Goal: Navigation & Orientation: Find specific page/section

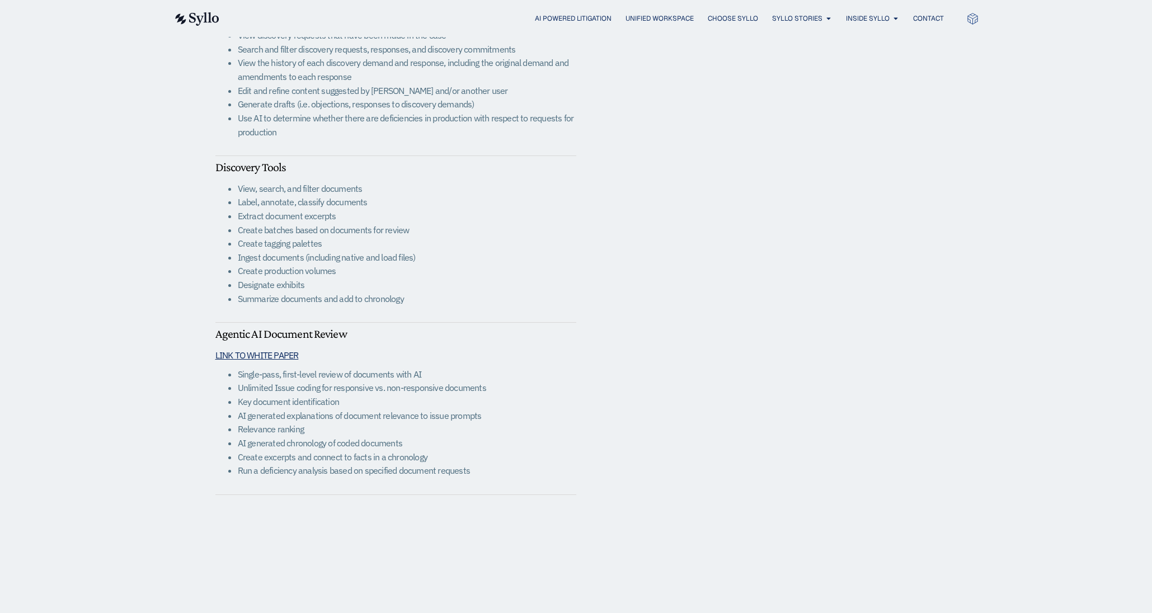
scroll to position [598, 0]
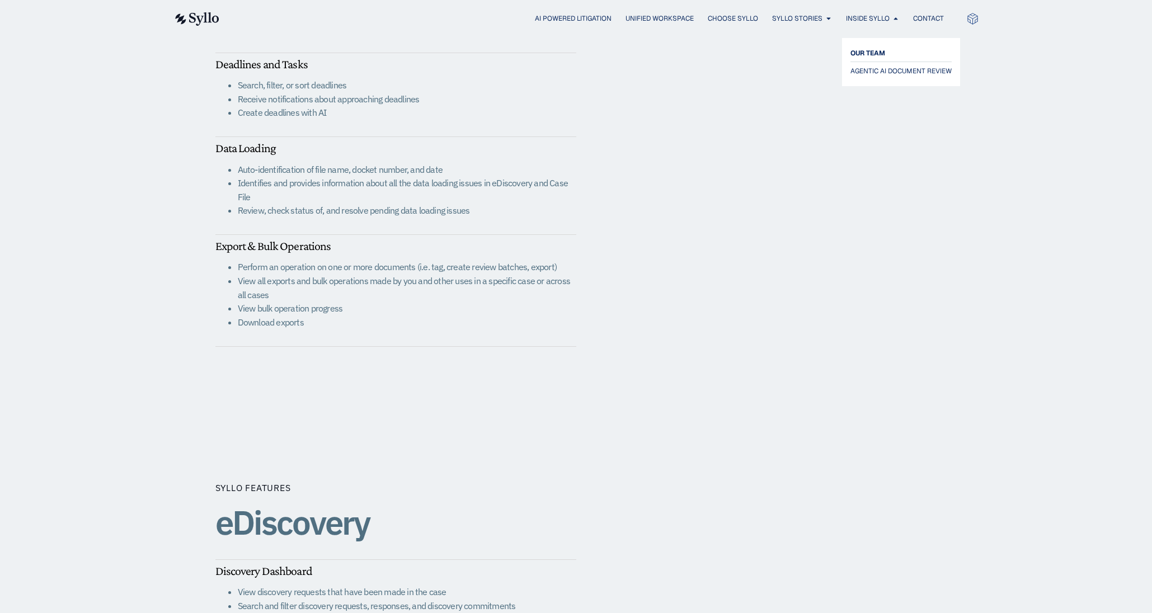
click at [865, 50] on span "OUR TEAM" at bounding box center [868, 52] width 35 height 13
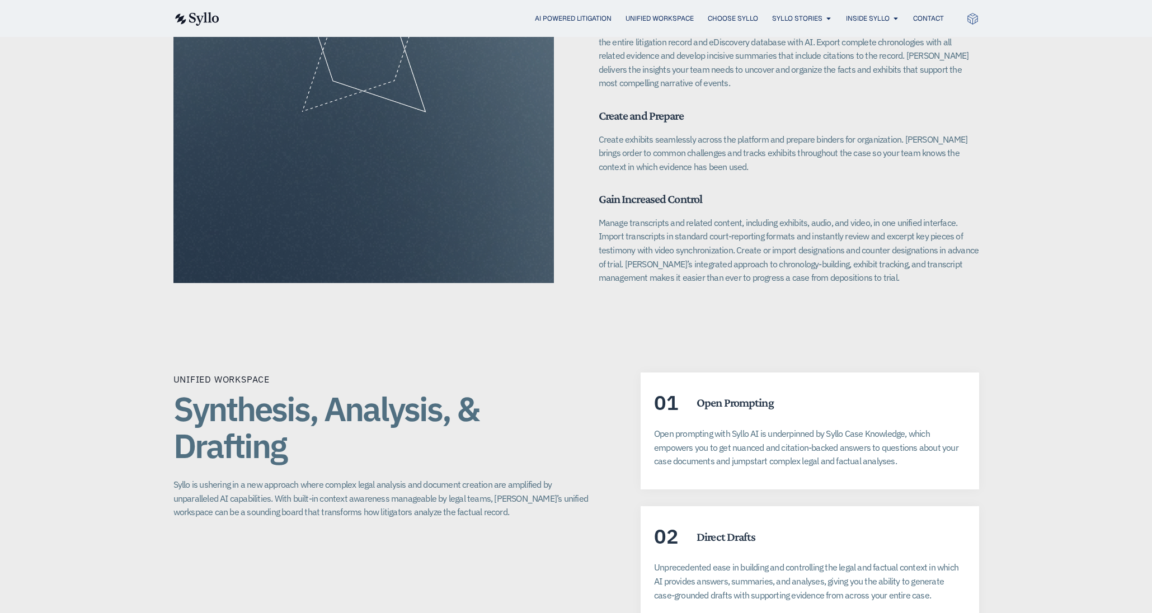
scroll to position [1570, 0]
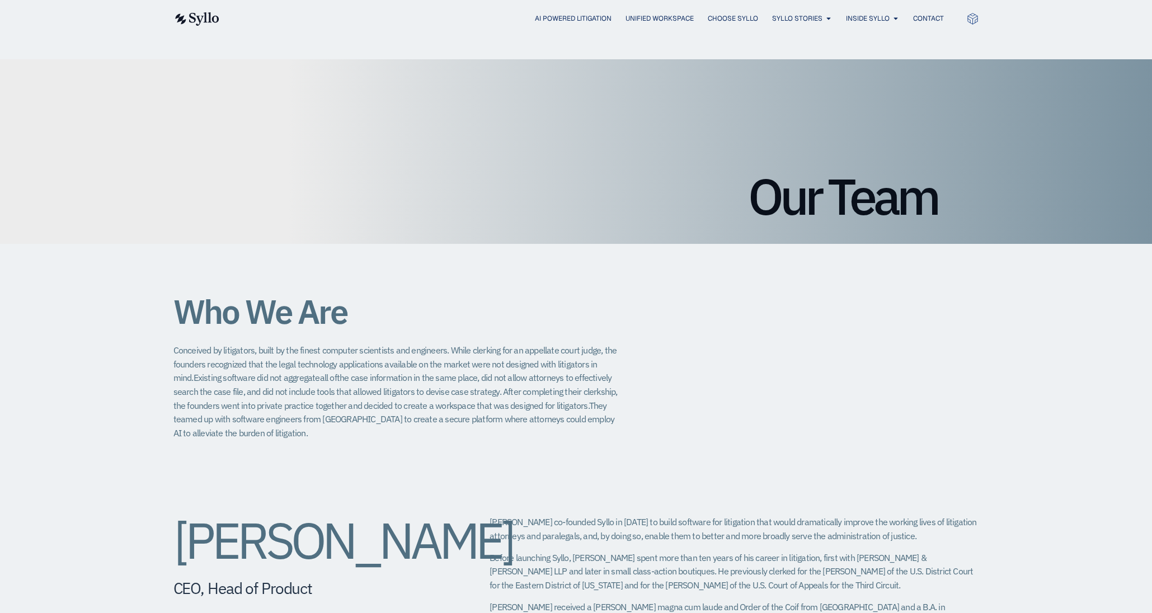
scroll to position [365, 0]
